Goal: Task Accomplishment & Management: Use online tool/utility

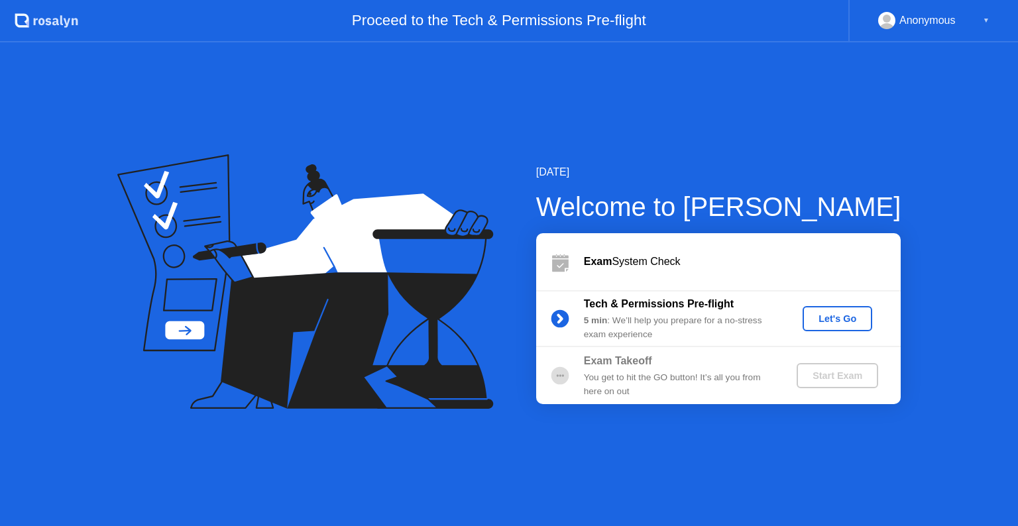
click at [834, 326] on button "Let's Go" at bounding box center [838, 318] width 70 height 25
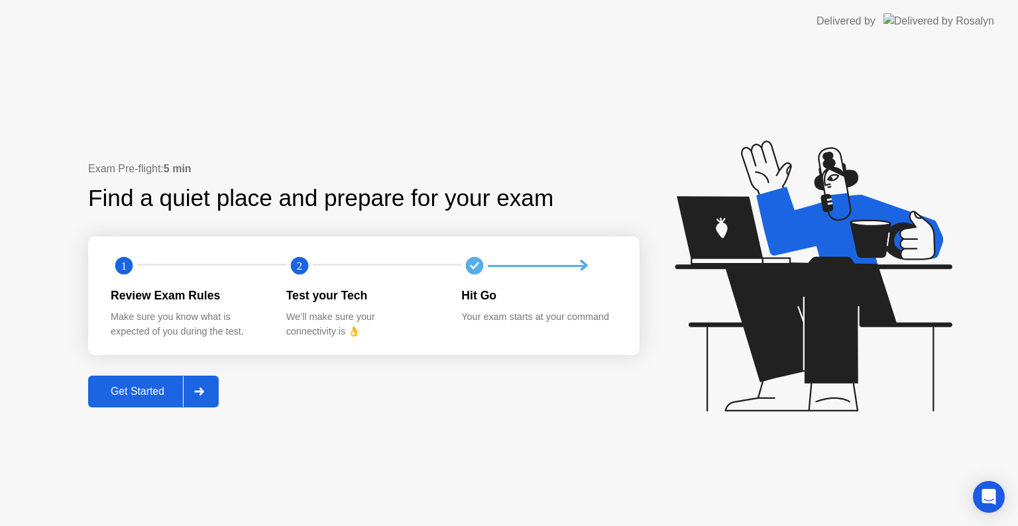
click at [144, 392] on div "Get Started" at bounding box center [137, 392] width 91 height 12
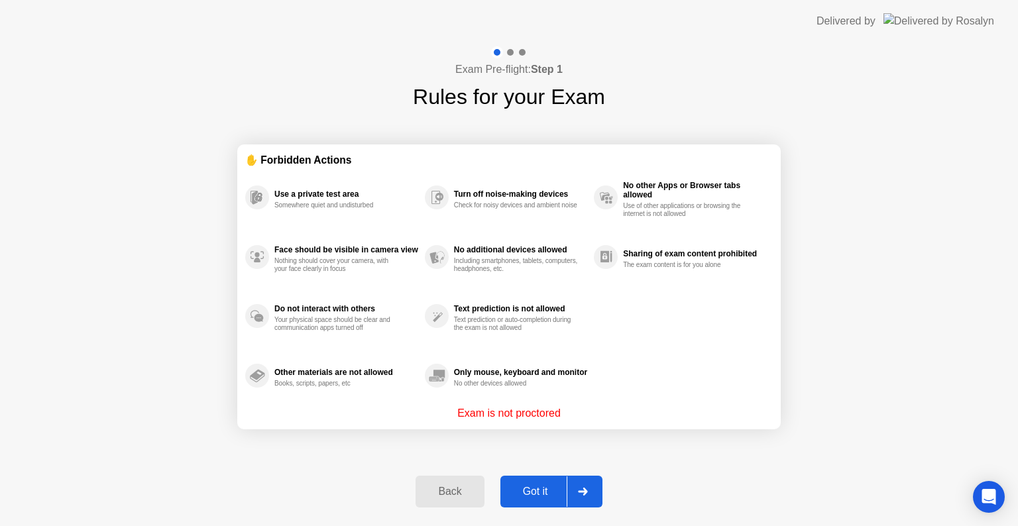
click at [550, 490] on div "Got it" at bounding box center [535, 492] width 62 height 12
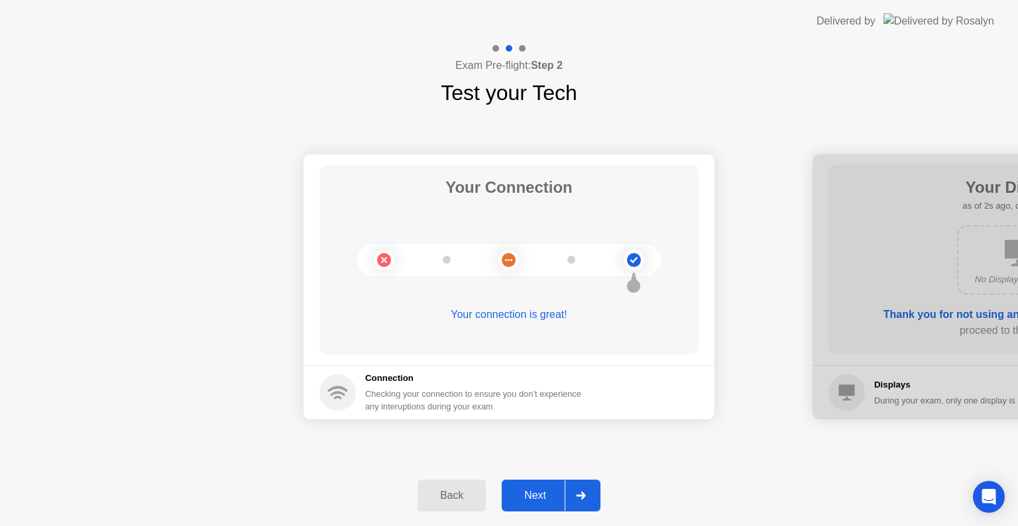
click at [550, 490] on div "Next" at bounding box center [535, 496] width 59 height 12
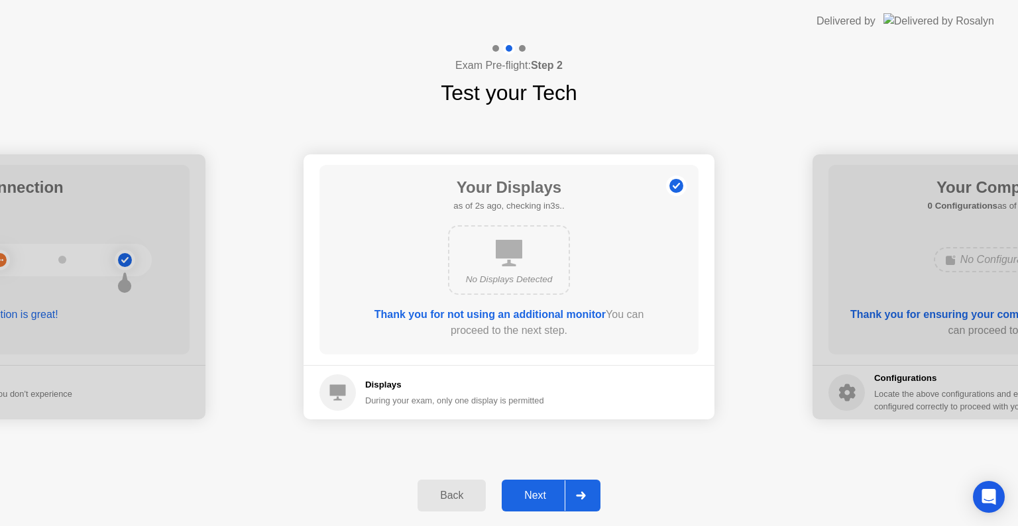
click at [550, 490] on div "Next" at bounding box center [535, 496] width 59 height 12
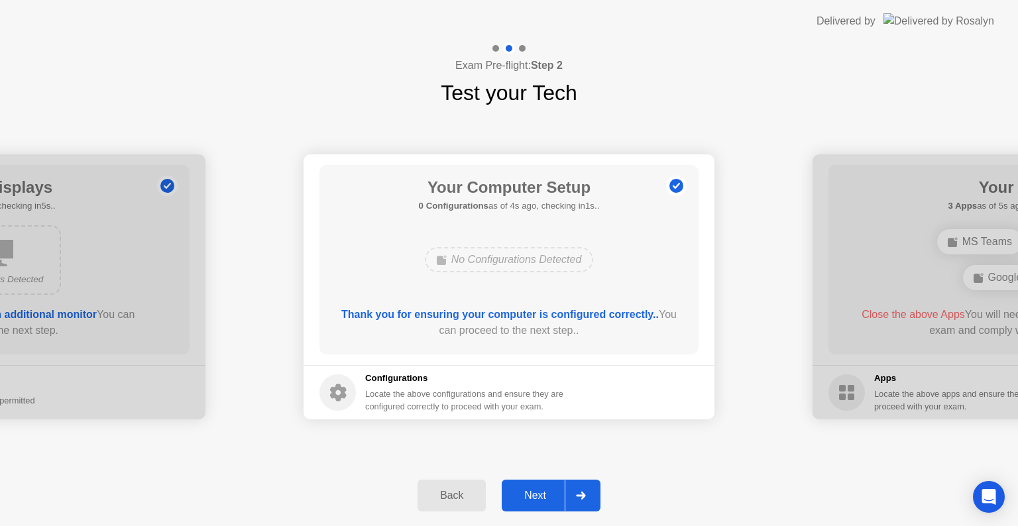
click at [550, 490] on div "Next" at bounding box center [535, 496] width 59 height 12
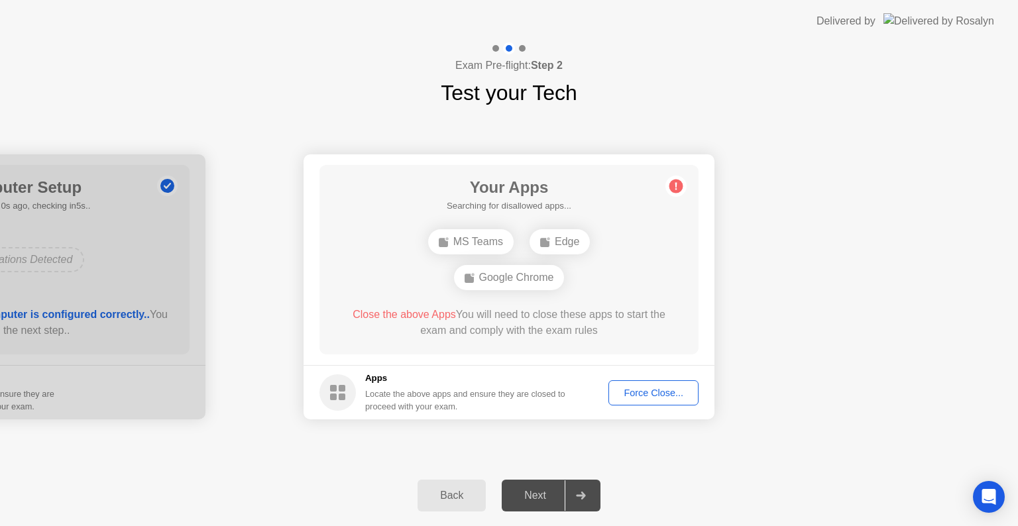
click at [660, 389] on div "Force Close..." at bounding box center [653, 393] width 81 height 11
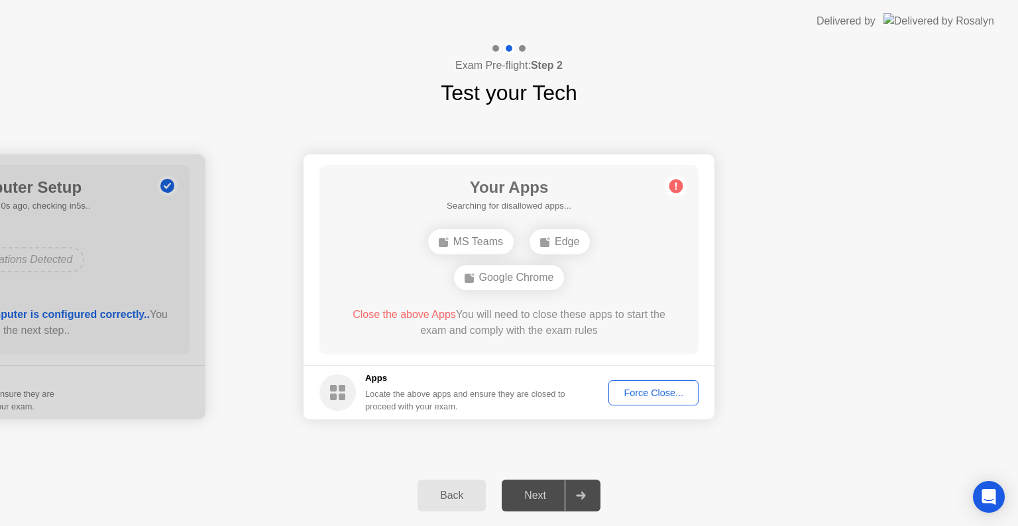
click at [663, 388] on div "Force Close..." at bounding box center [653, 393] width 81 height 11
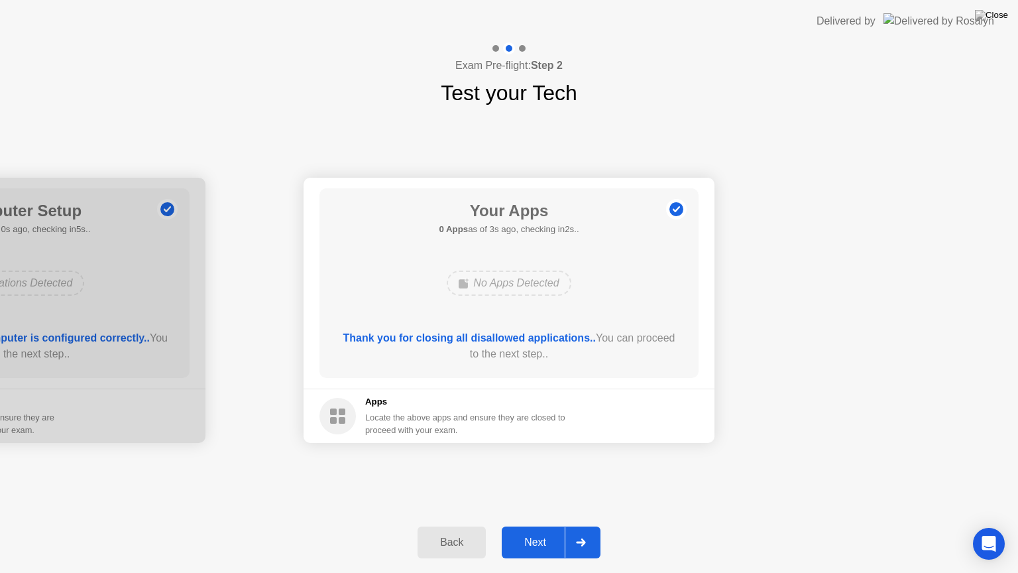
click at [546, 526] on div "Next" at bounding box center [535, 542] width 59 height 12
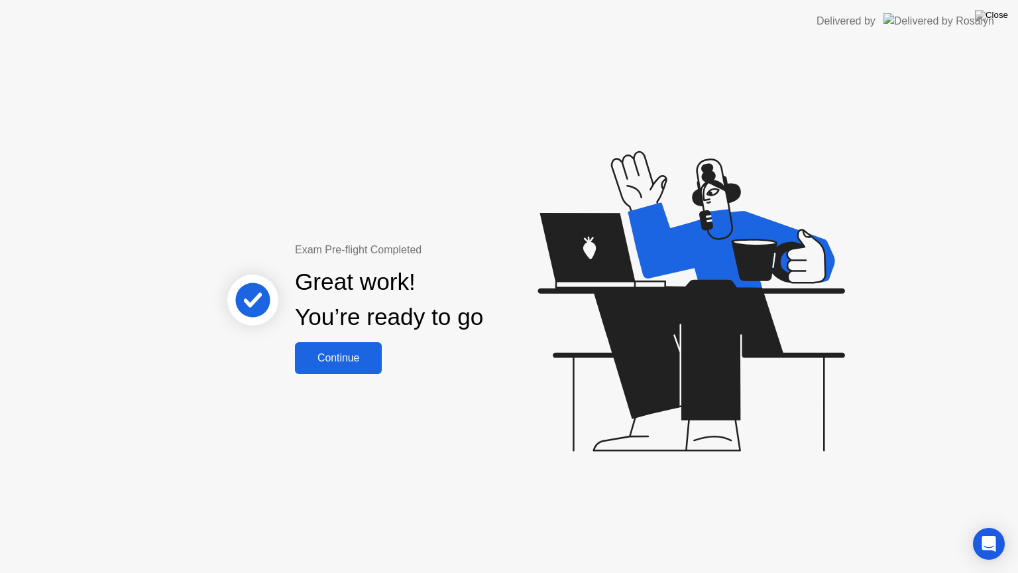
click at [347, 349] on button "Continue" at bounding box center [338, 358] width 87 height 32
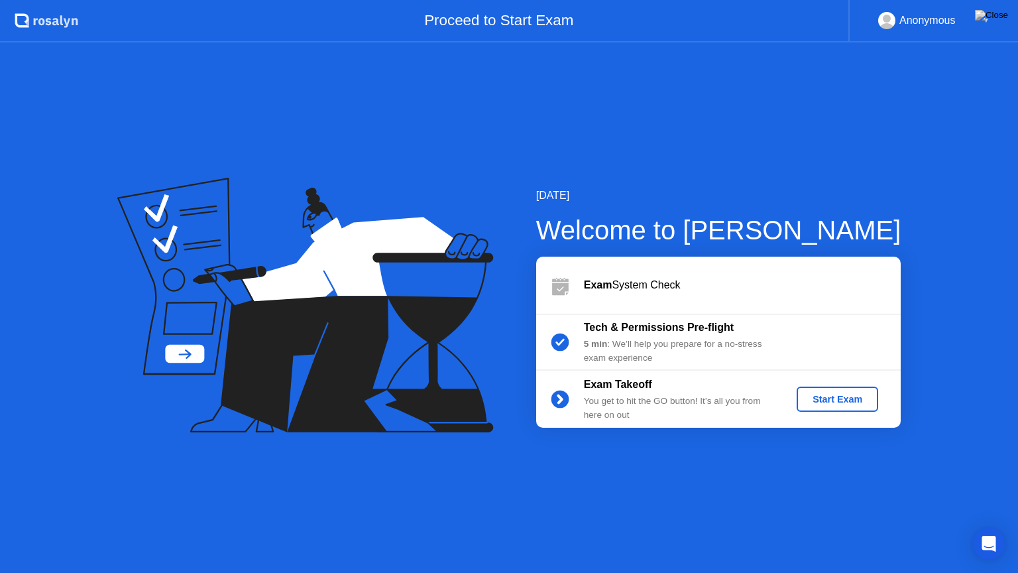
click at [824, 404] on div "Start Exam" at bounding box center [837, 399] width 71 height 11
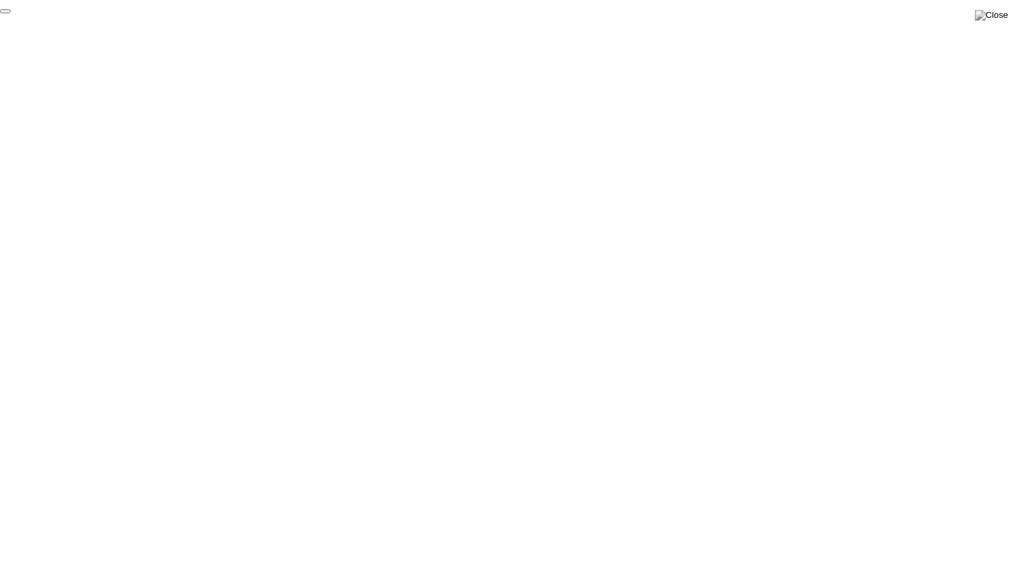
click div "End Proctoring Session"
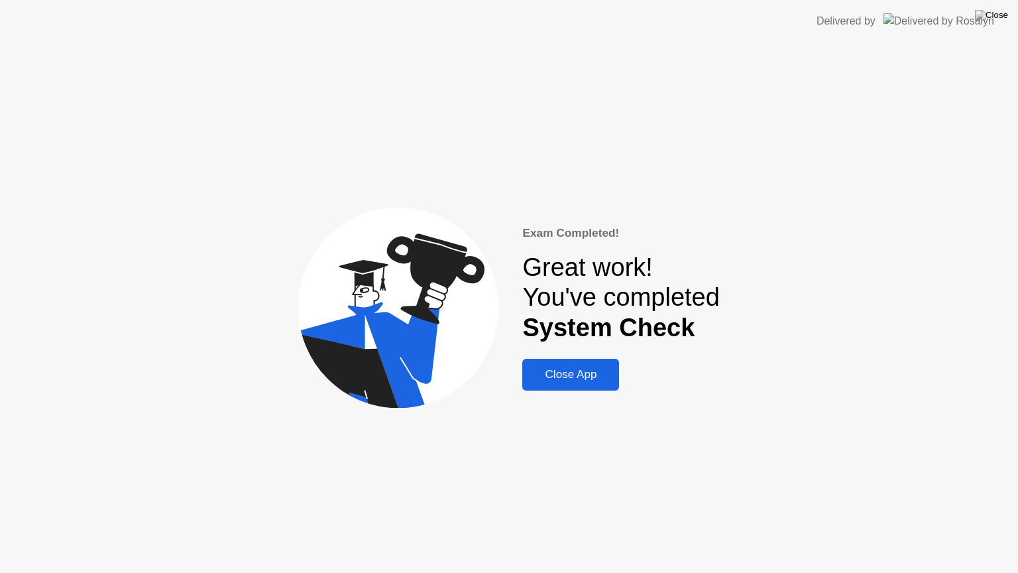
click at [579, 378] on div "Close App" at bounding box center [570, 374] width 89 height 13
